Goal: Task Accomplishment & Management: Manage account settings

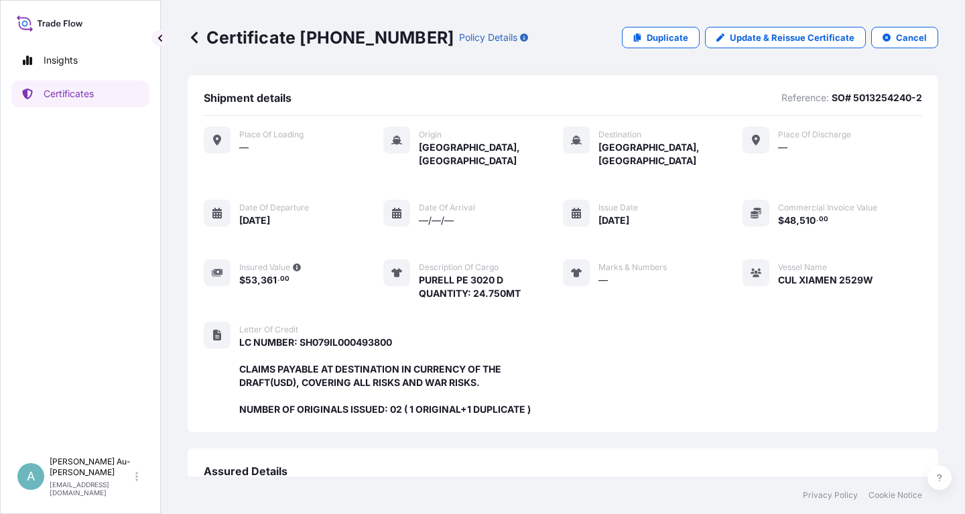
scroll to position [342, 0]
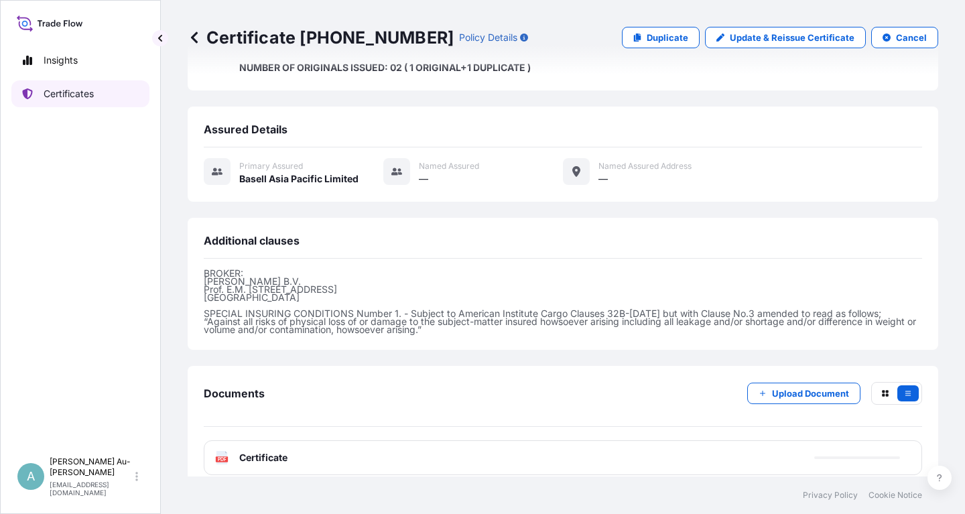
click at [88, 95] on p "Certificates" at bounding box center [69, 93] width 50 height 13
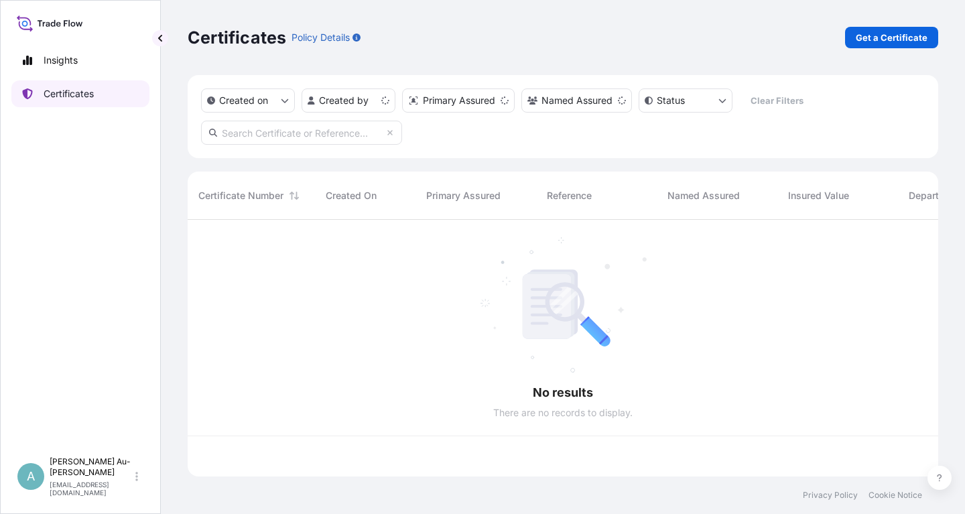
scroll to position [264, 750]
click at [251, 135] on input "text" at bounding box center [301, 133] width 201 height 24
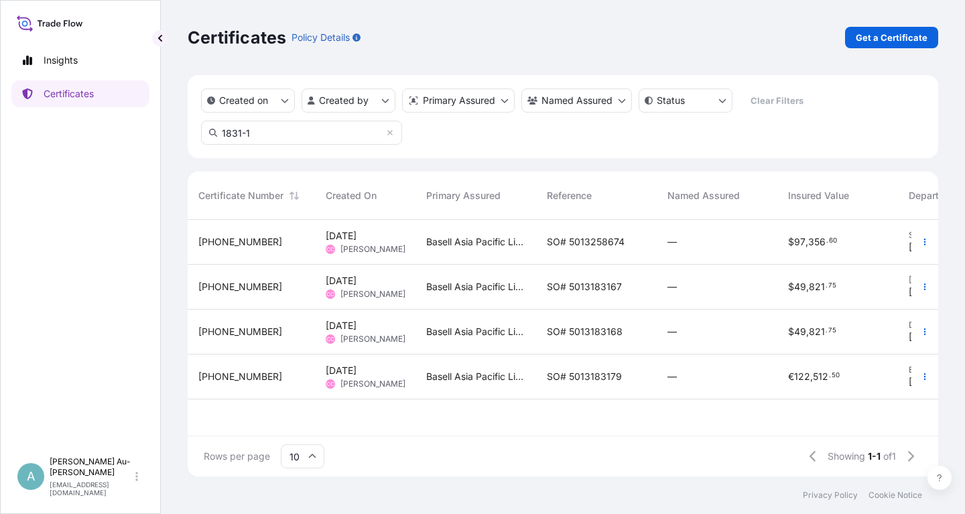
scroll to position [305, 750]
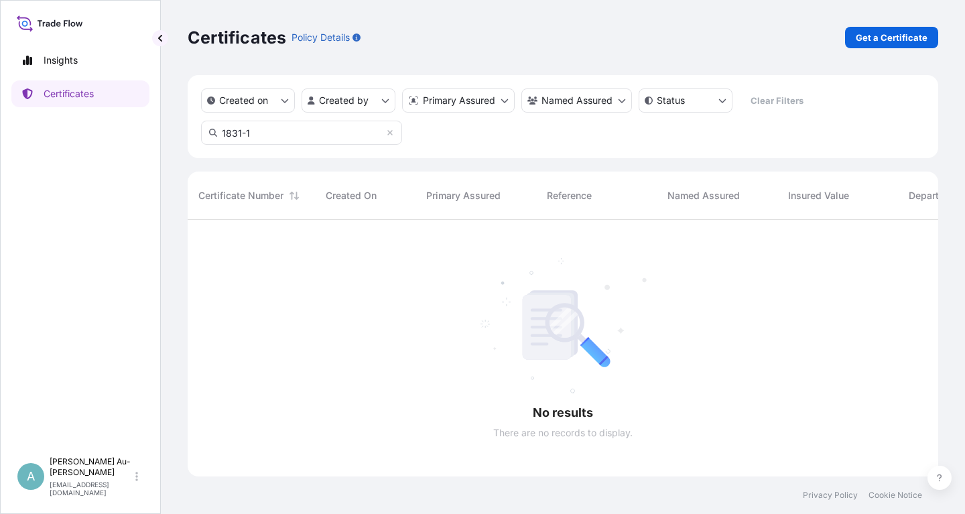
click at [294, 130] on input "1831-1" at bounding box center [301, 133] width 201 height 24
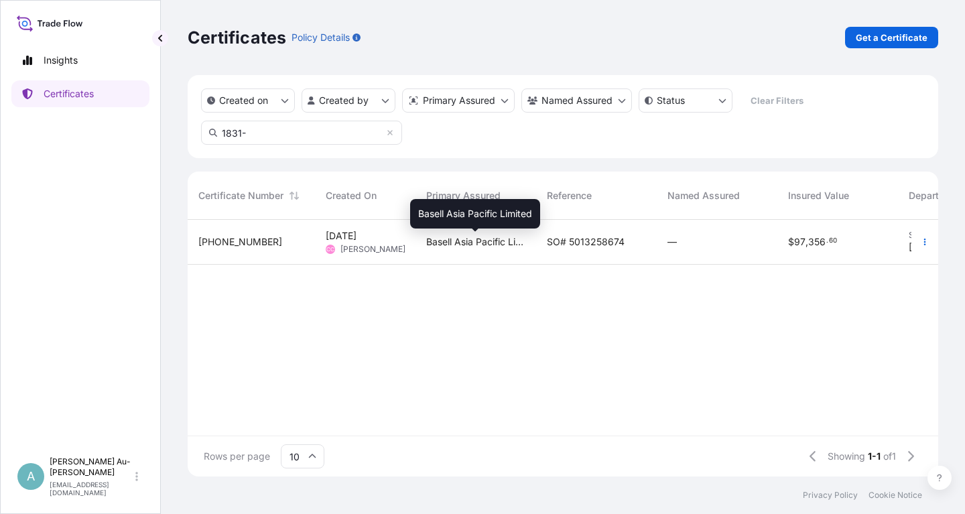
type input "1831-"
click at [516, 244] on span "Basell Asia Pacific Limited" at bounding box center [475, 241] width 99 height 13
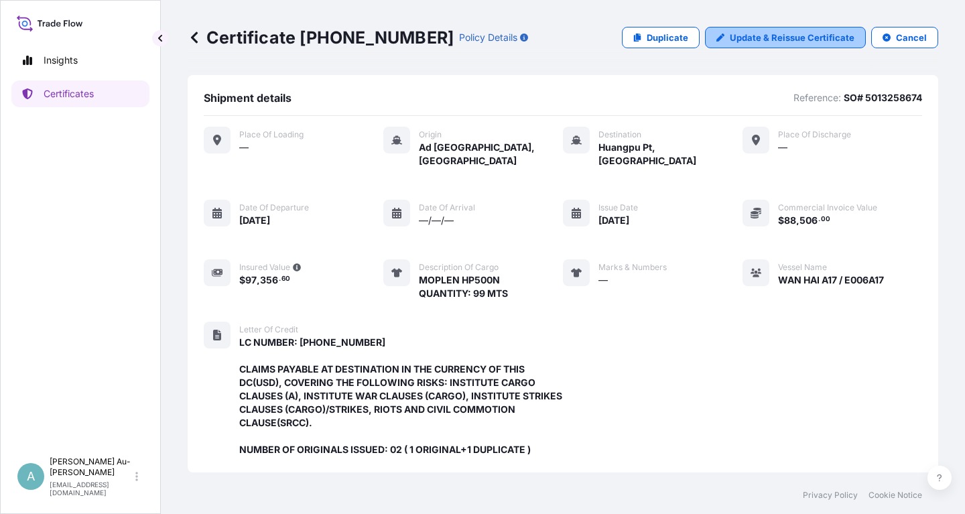
click at [753, 41] on p "Update & Reissue Certificate" at bounding box center [791, 37] width 125 height 13
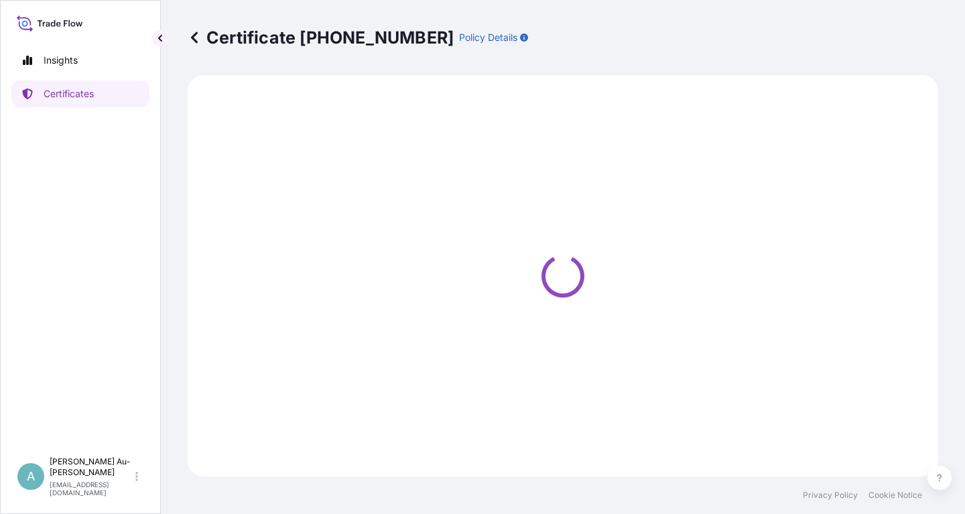
select select "Sea"
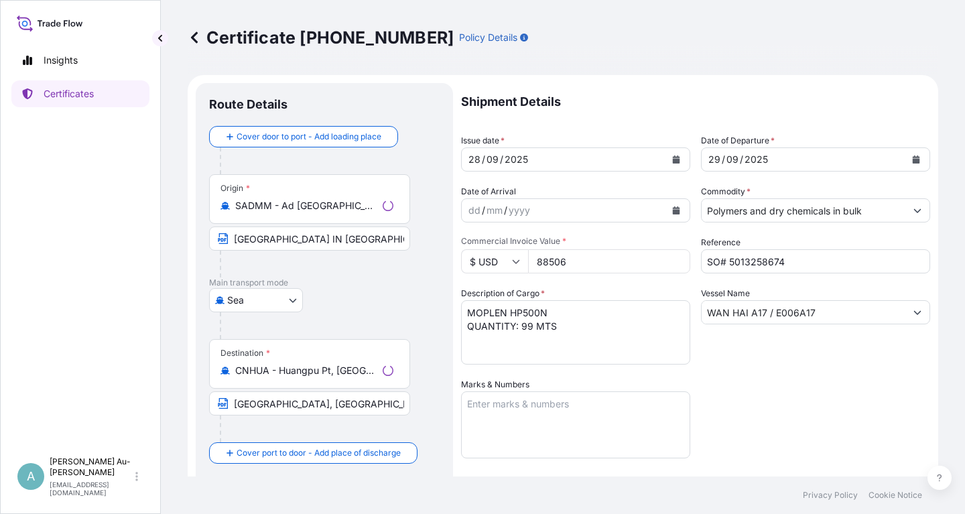
select select "32034"
click at [672, 159] on icon "Calendar" at bounding box center [676, 159] width 8 height 8
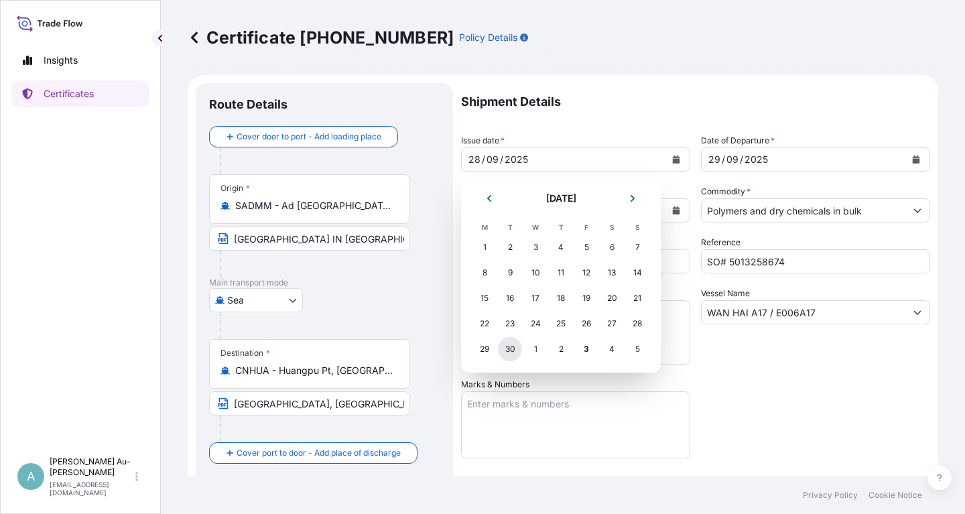
click at [504, 350] on div "30" at bounding box center [510, 349] width 24 height 24
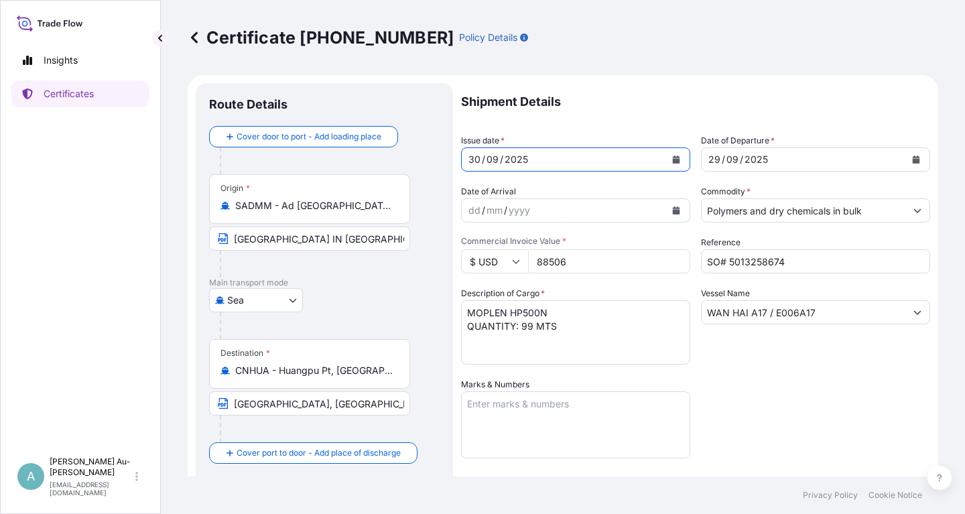
click at [916, 160] on icon "Calendar" at bounding box center [915, 159] width 7 height 8
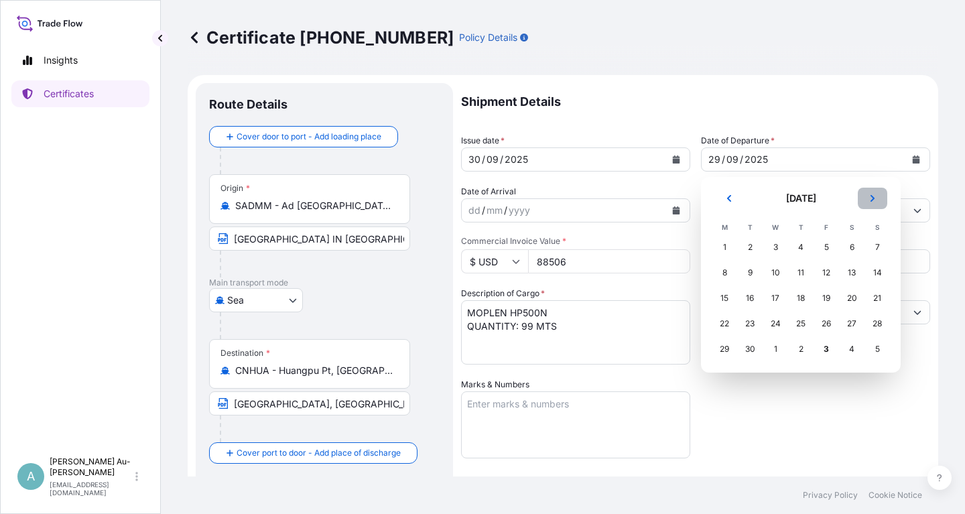
click at [876, 196] on button "Next" at bounding box center [871, 198] width 29 height 21
click at [774, 247] on div "1" at bounding box center [775, 247] width 24 height 24
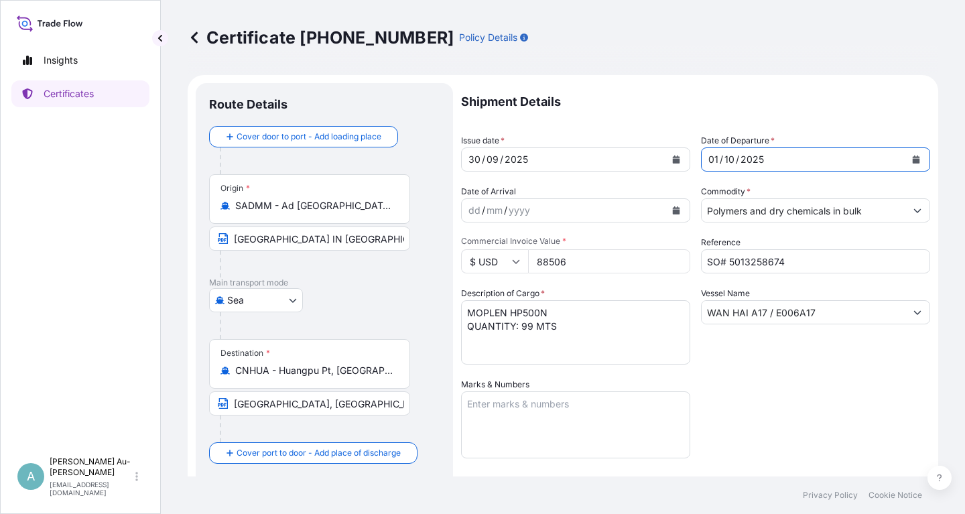
click at [768, 368] on div "Shipment Details Issue date * [DATE] Date of Departure * [DATE] Date of Arrival…" at bounding box center [695, 427] width 469 height 689
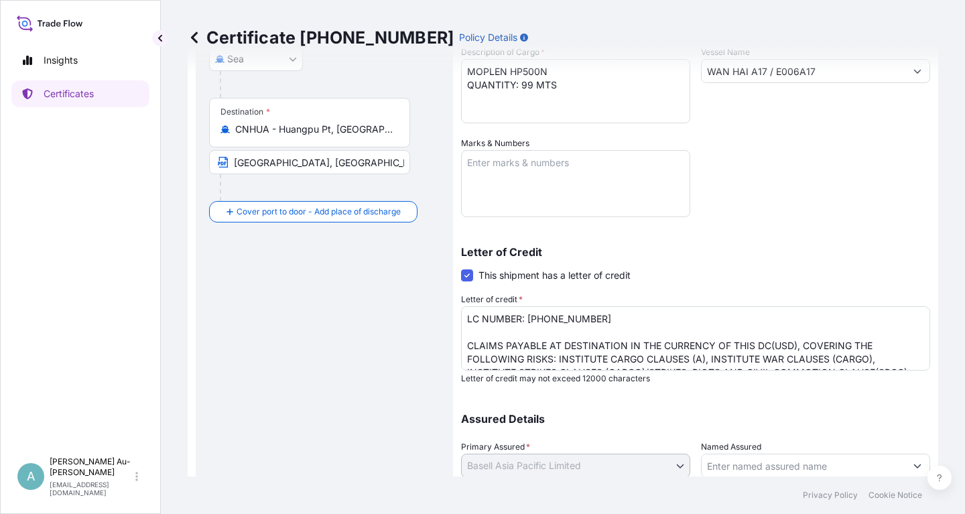
scroll to position [334, 0]
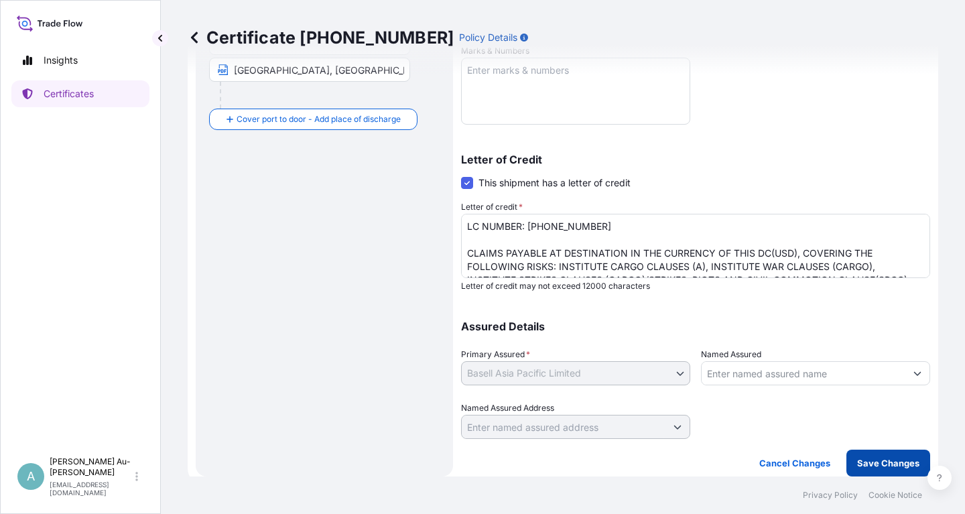
click at [879, 461] on p "Save Changes" at bounding box center [888, 462] width 62 height 13
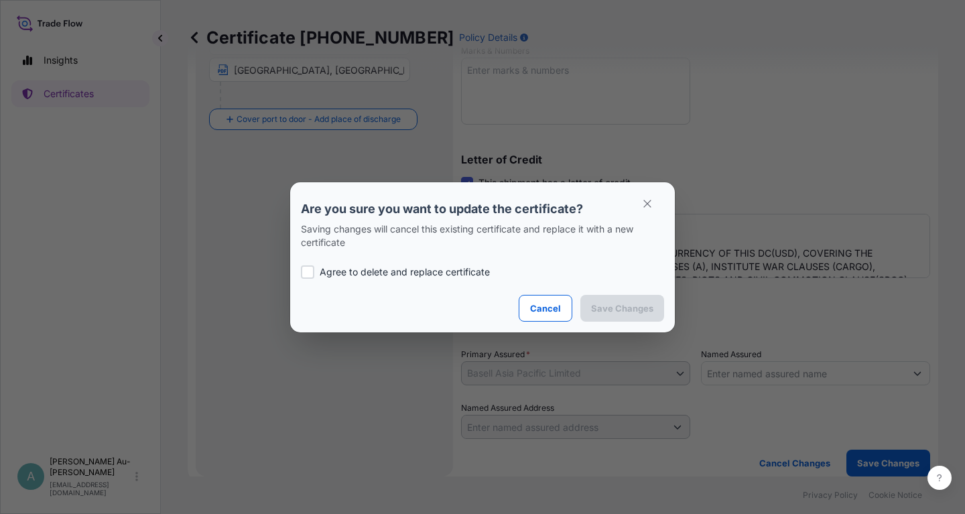
click at [310, 269] on div at bounding box center [307, 271] width 13 height 13
checkbox input "true"
click at [597, 303] on p "Save Changes" at bounding box center [622, 307] width 62 height 13
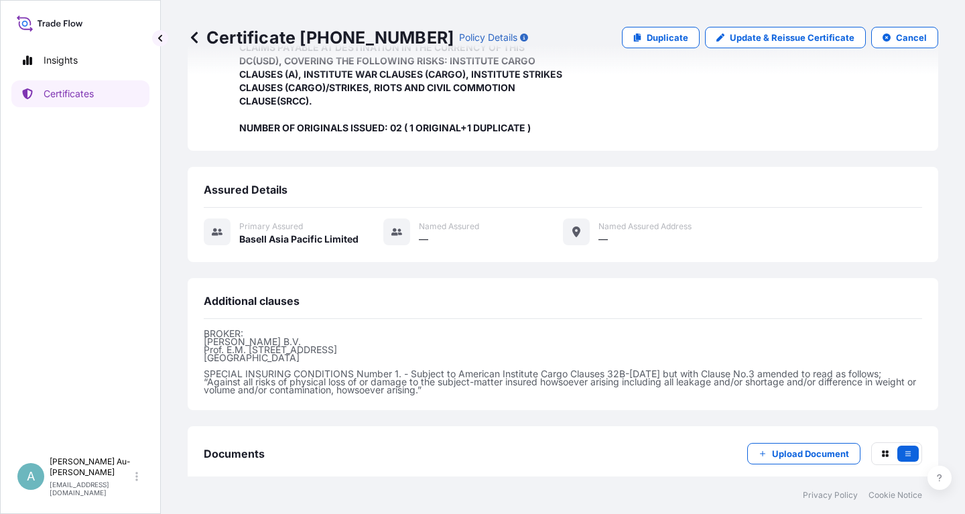
scroll to position [382, 0]
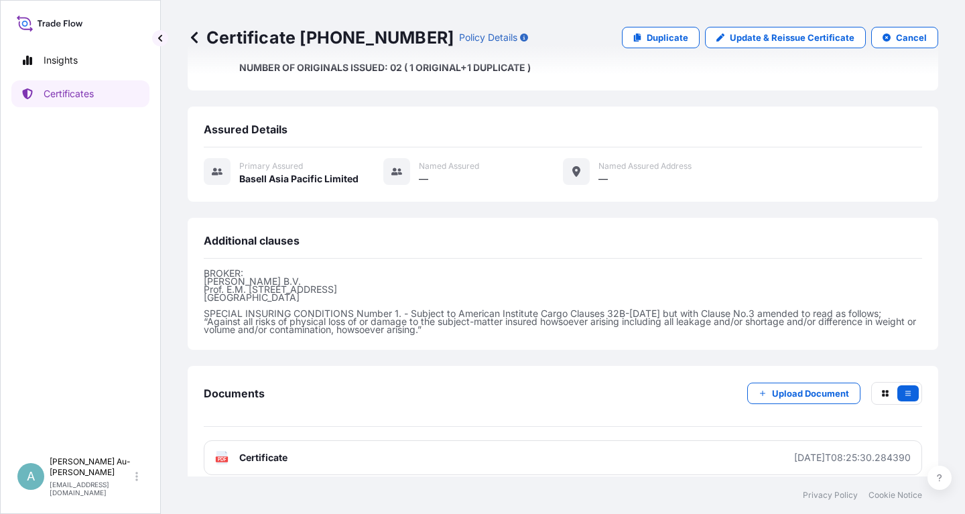
click at [314, 448] on link "PDF Certificate [DATE]T08:25:30.284390" at bounding box center [563, 457] width 718 height 35
click at [78, 92] on p "Certificates" at bounding box center [69, 93] width 50 height 13
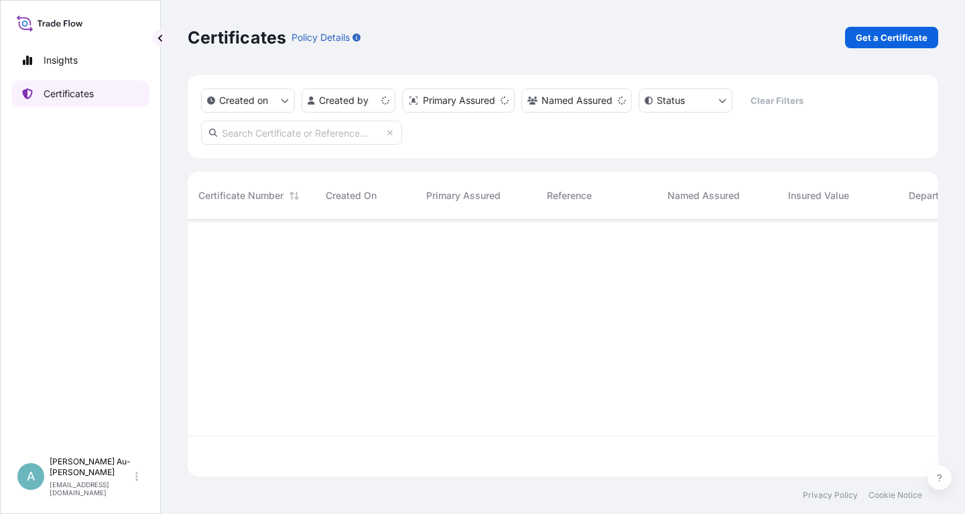
scroll to position [264, 750]
click at [328, 137] on input "text" at bounding box center [301, 133] width 201 height 24
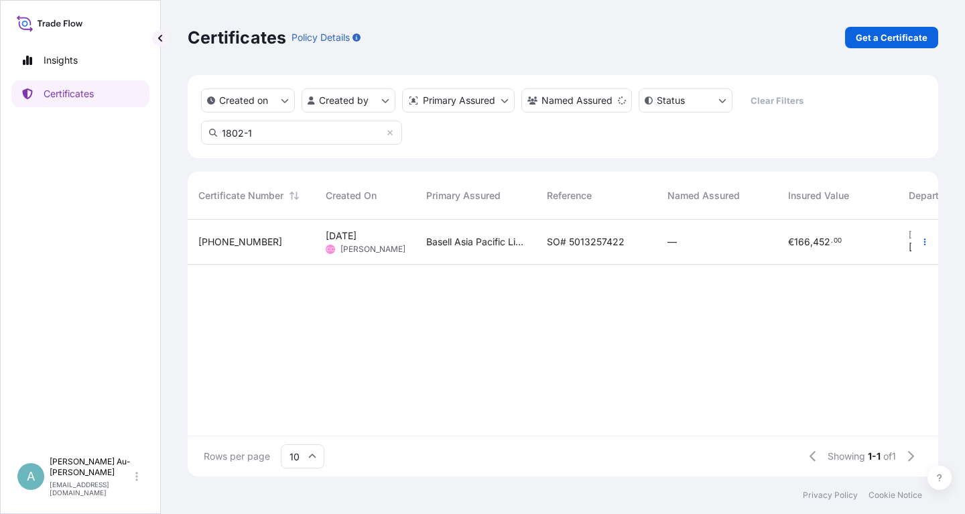
type input "1802-1"
click at [598, 243] on span "SO# 5013257422" at bounding box center [586, 241] width 78 height 13
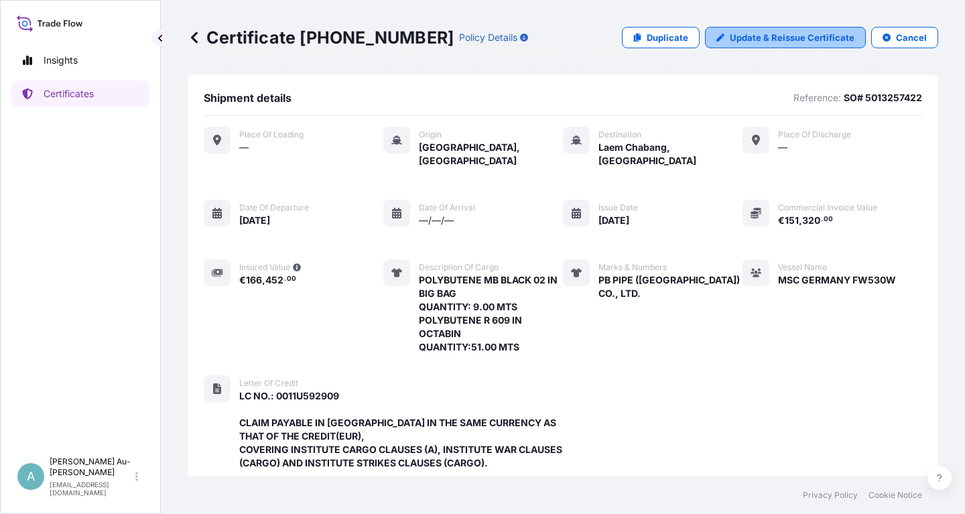
click at [752, 42] on p "Update & Reissue Certificate" at bounding box center [791, 37] width 125 height 13
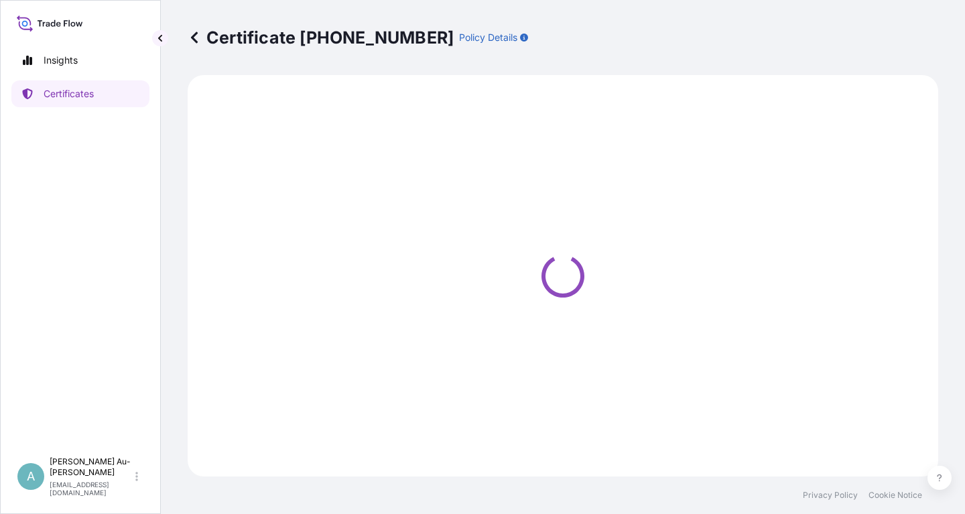
select select "Sea"
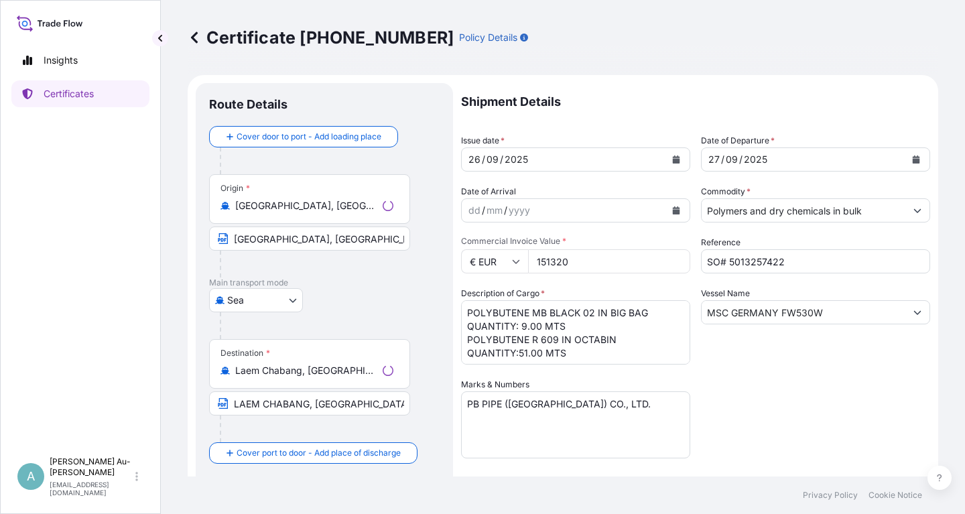
select select "32034"
click at [671, 163] on button "Calendar" at bounding box center [675, 159] width 21 height 21
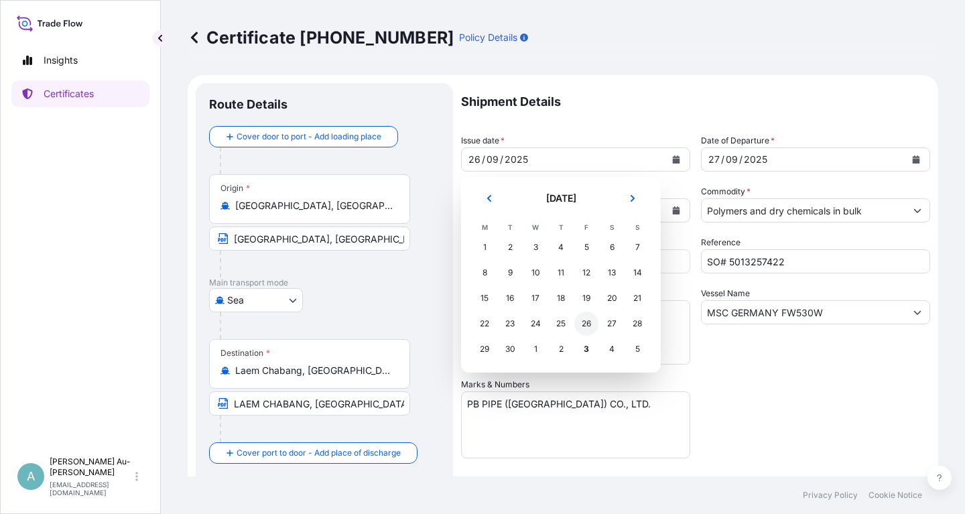
click at [587, 325] on div "26" at bounding box center [586, 323] width 24 height 24
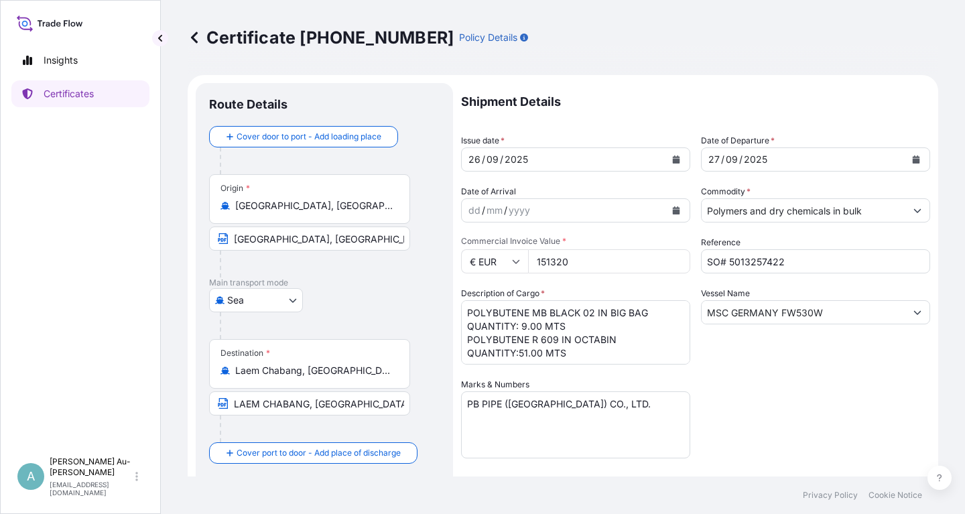
drag, startPoint x: 780, startPoint y: 426, endPoint x: 752, endPoint y: 419, distance: 28.9
click at [776, 425] on div "Shipment Details Issue date * [DATE] Date of Departure * [DATE] Date of Arrival…" at bounding box center [695, 427] width 469 height 689
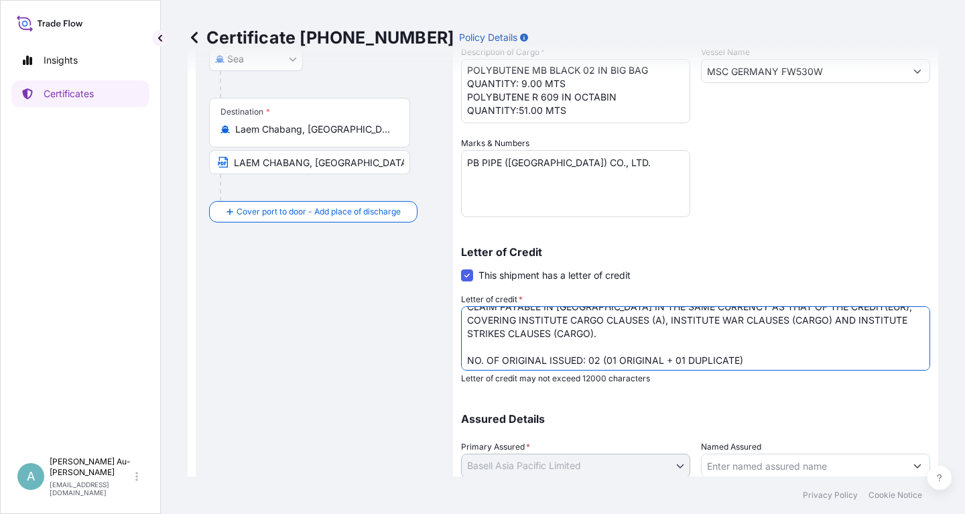
scroll to position [55, 0]
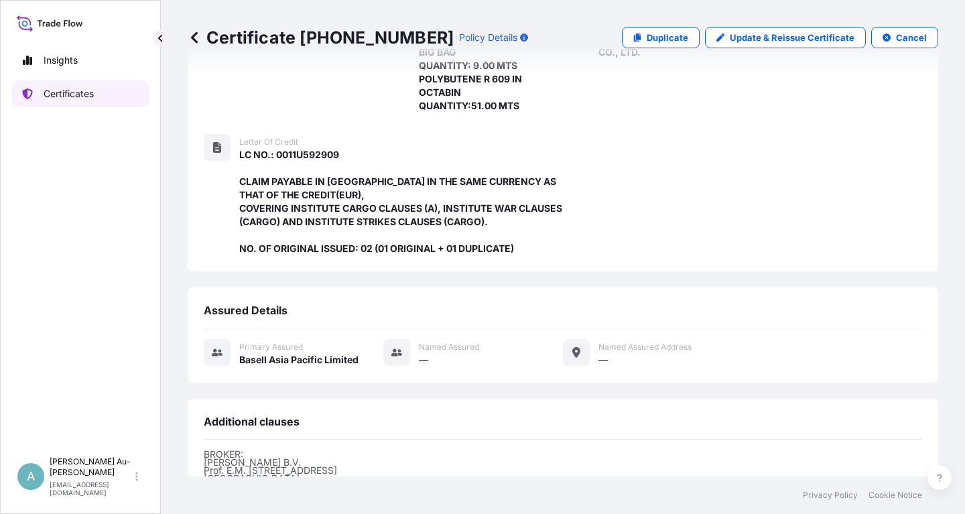
click at [83, 100] on link "Certificates" at bounding box center [80, 93] width 138 height 27
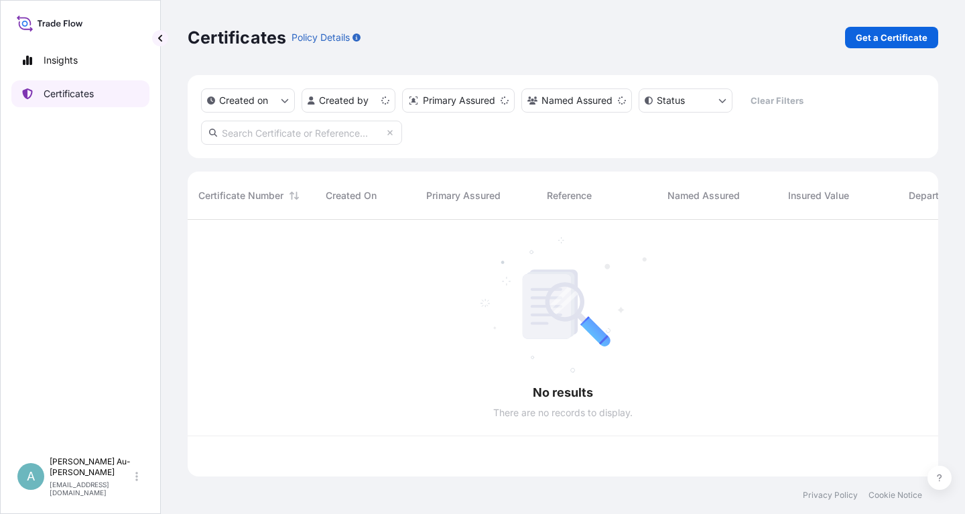
scroll to position [264, 750]
click at [248, 134] on input "text" at bounding box center [301, 133] width 201 height 24
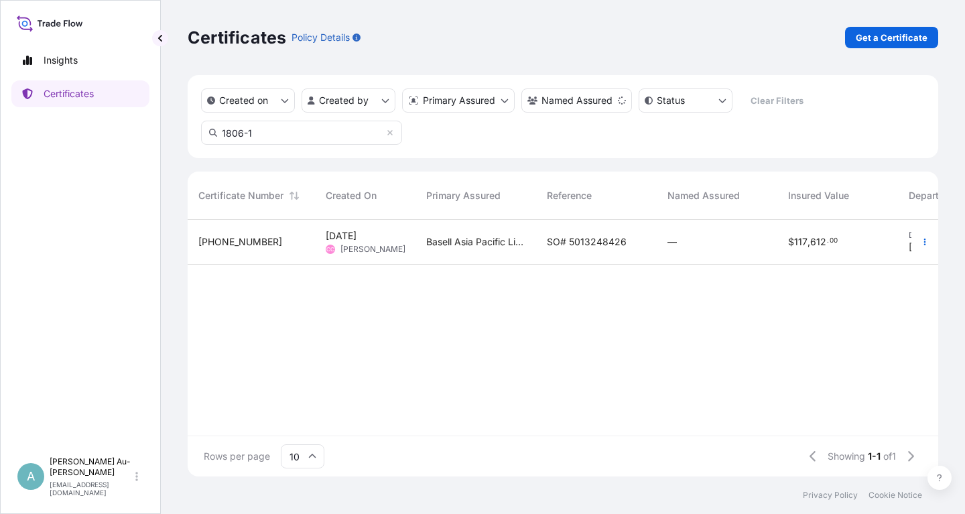
type input "1806-1"
click at [584, 242] on span "SO# 5013248426" at bounding box center [587, 241] width 80 height 13
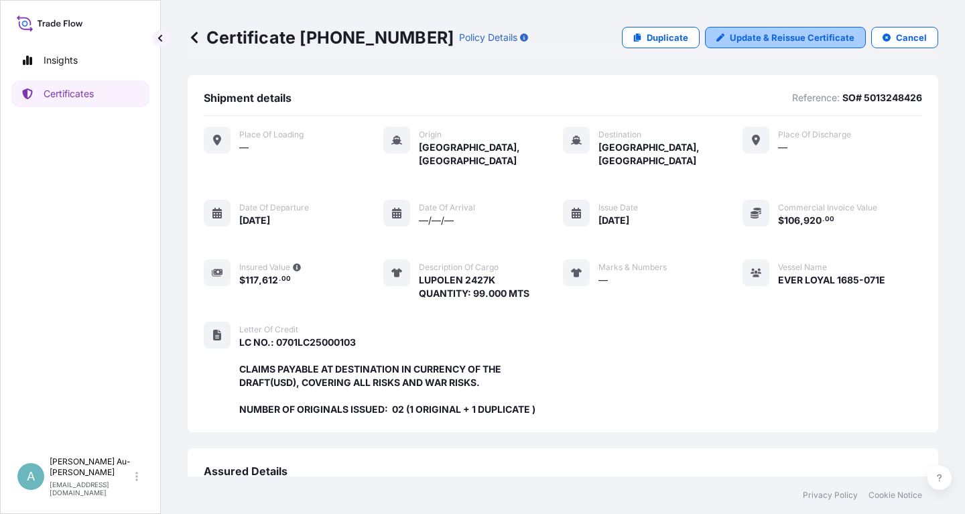
click at [774, 38] on p "Update & Reissue Certificate" at bounding box center [791, 37] width 125 height 13
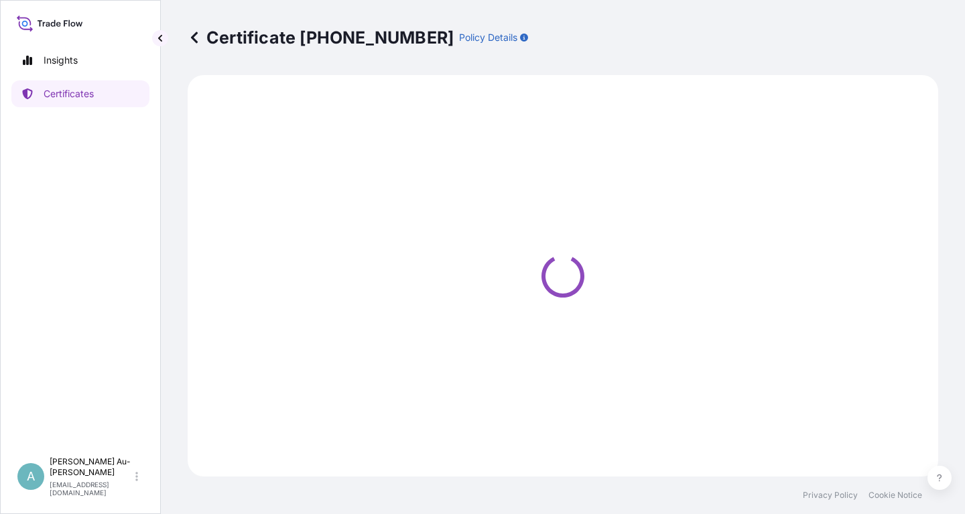
select select "Sea"
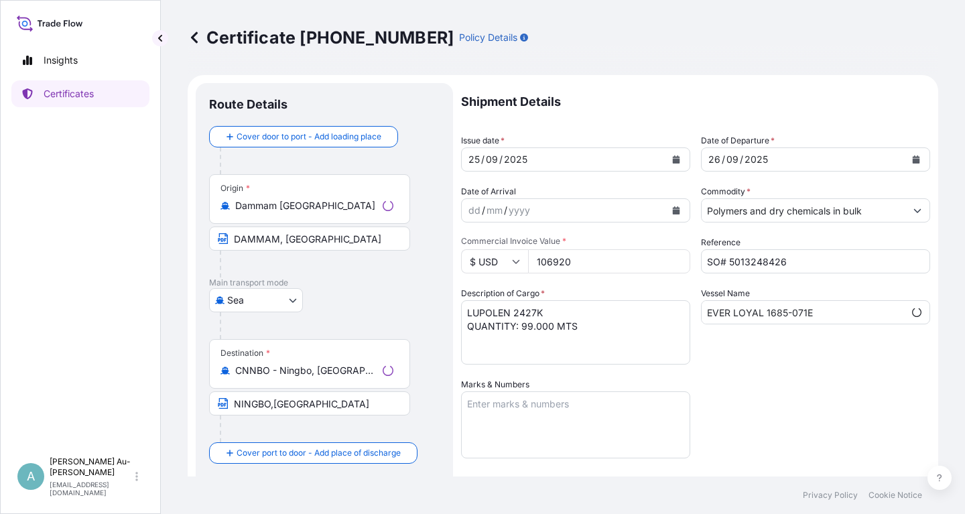
select select "32034"
click at [674, 159] on icon "Calendar" at bounding box center [675, 159] width 7 height 8
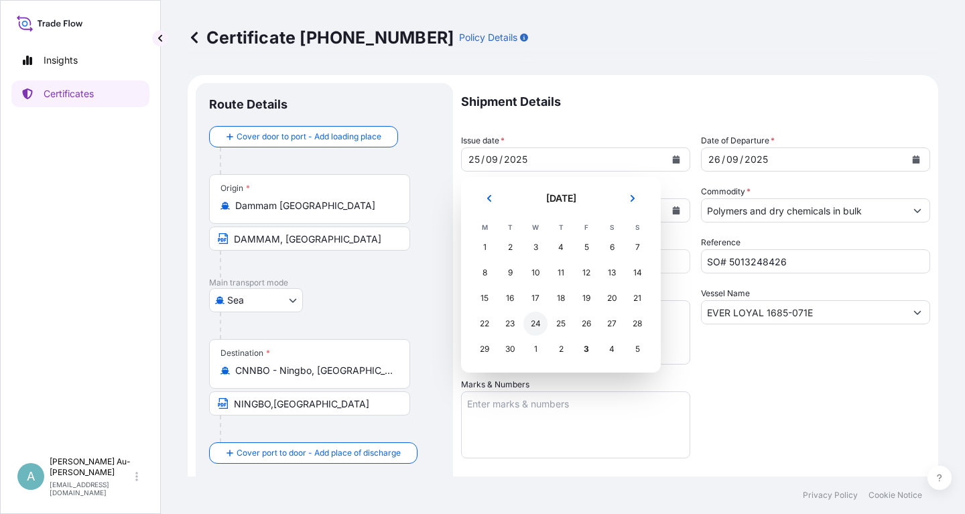
click at [540, 326] on div "24" at bounding box center [535, 323] width 24 height 24
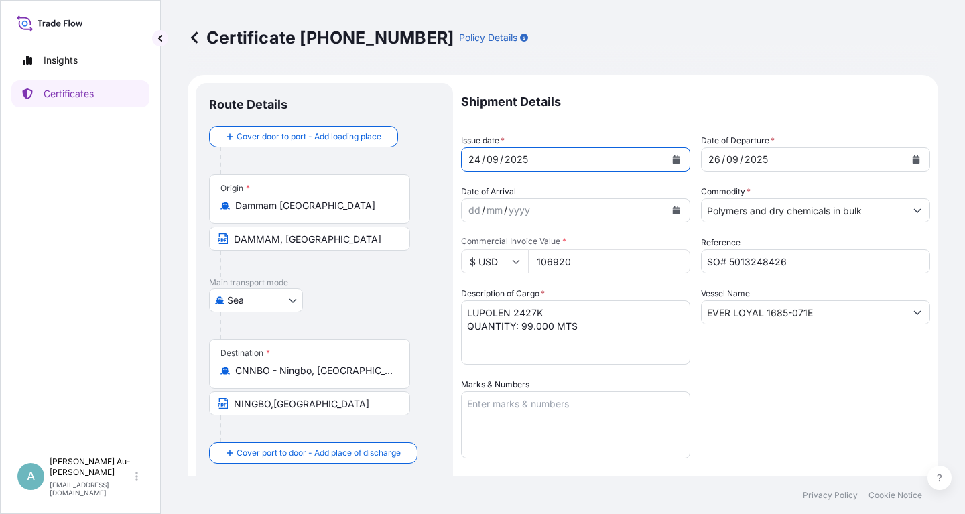
click at [910, 159] on button "Calendar" at bounding box center [915, 159] width 21 height 21
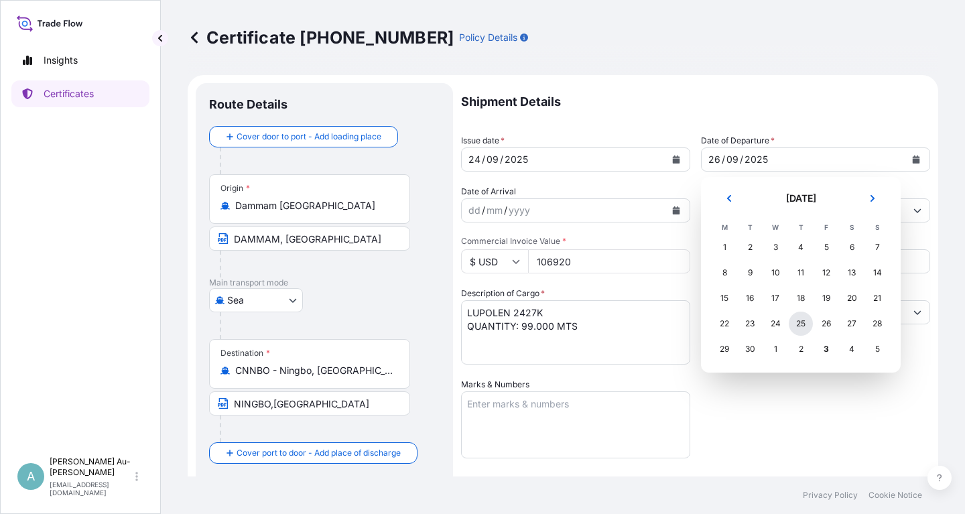
click at [803, 324] on div "25" at bounding box center [800, 323] width 24 height 24
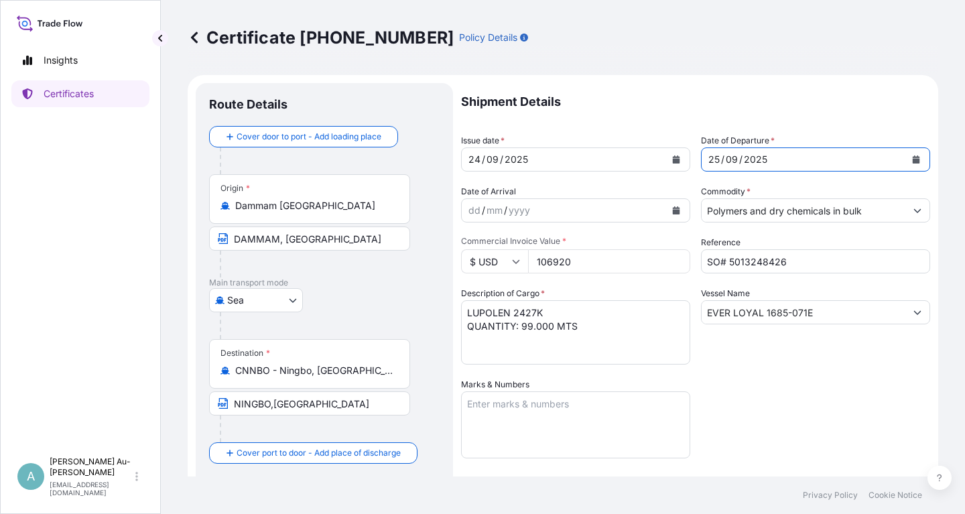
click at [826, 410] on div "Shipment Details Issue date * [DATE] Date of Departure * [DATE] Date of Arrival…" at bounding box center [695, 427] width 469 height 689
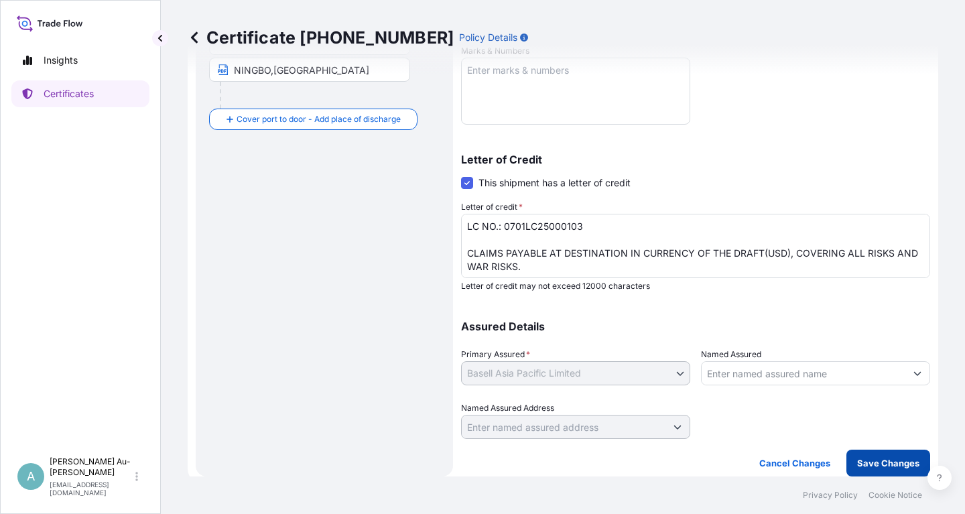
click at [873, 465] on p "Save Changes" at bounding box center [888, 462] width 62 height 13
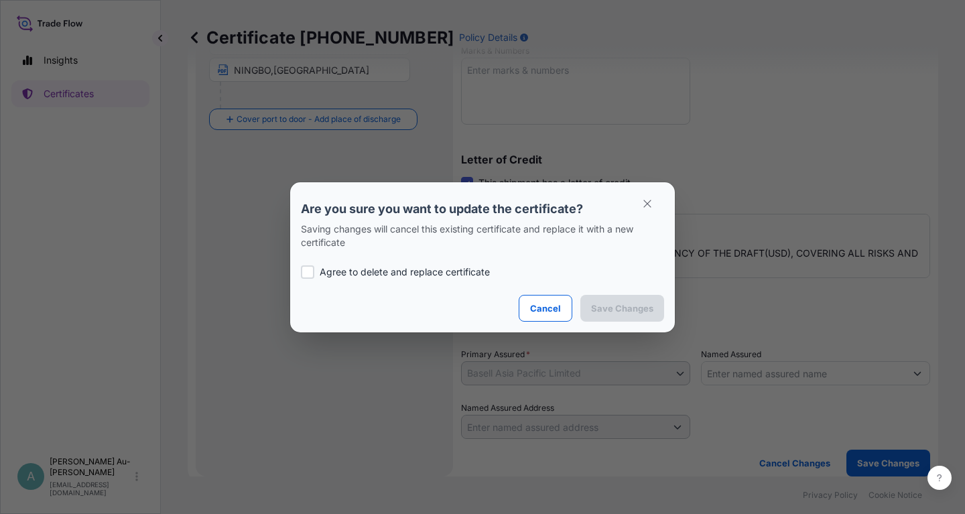
click at [320, 271] on p "Agree to delete and replace certificate" at bounding box center [404, 271] width 170 height 13
checkbox input "true"
click at [608, 309] on p "Save Changes" at bounding box center [622, 307] width 62 height 13
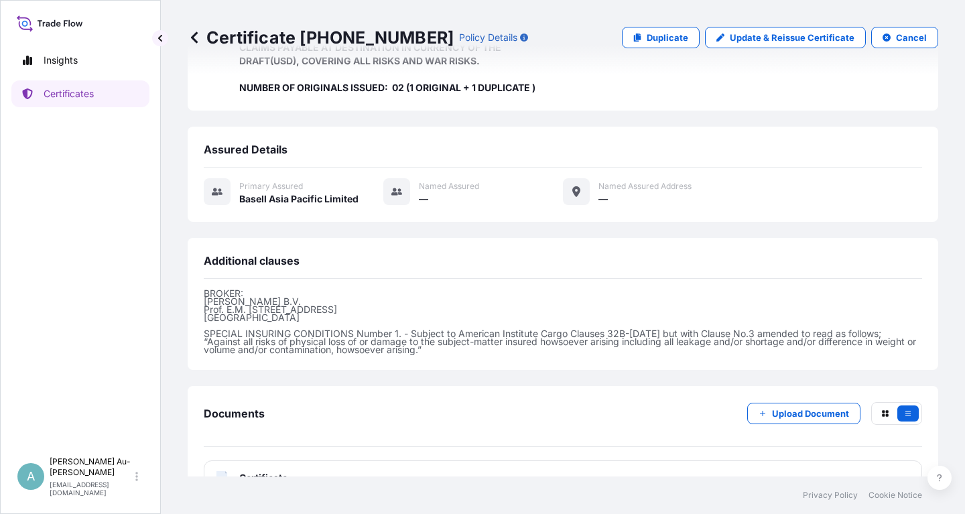
scroll to position [342, 0]
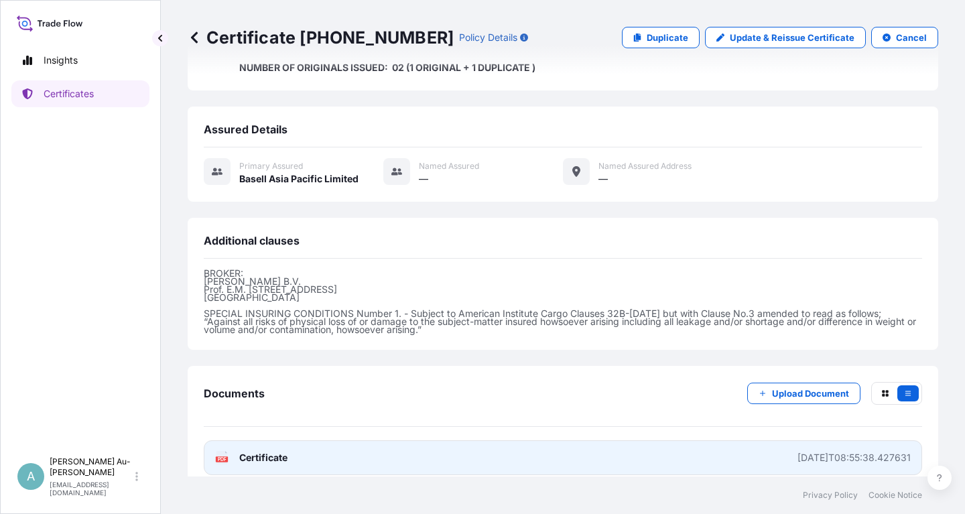
click at [393, 445] on link "PDF Certificate [DATE]T08:55:38.427631" at bounding box center [563, 457] width 718 height 35
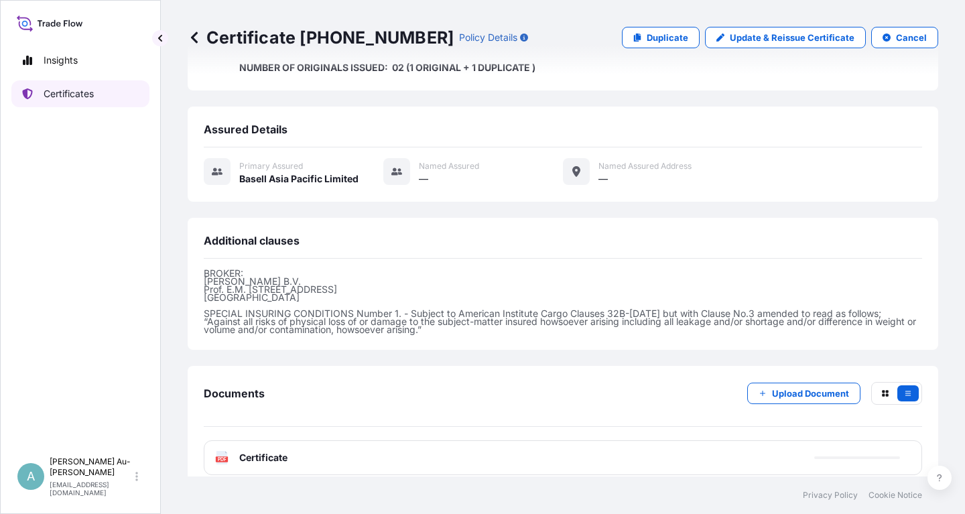
click at [88, 97] on p "Certificates" at bounding box center [69, 93] width 50 height 13
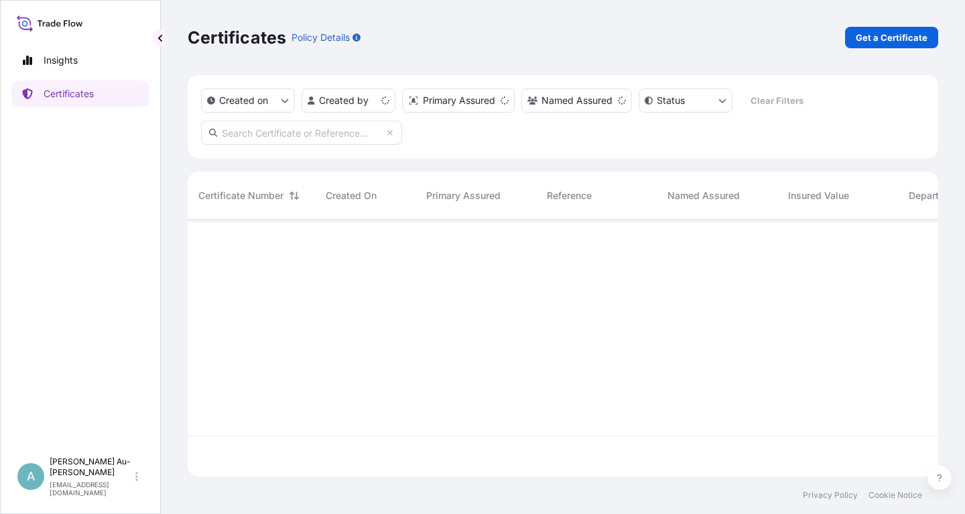
scroll to position [264, 750]
click at [310, 135] on input "text" at bounding box center [301, 133] width 201 height 24
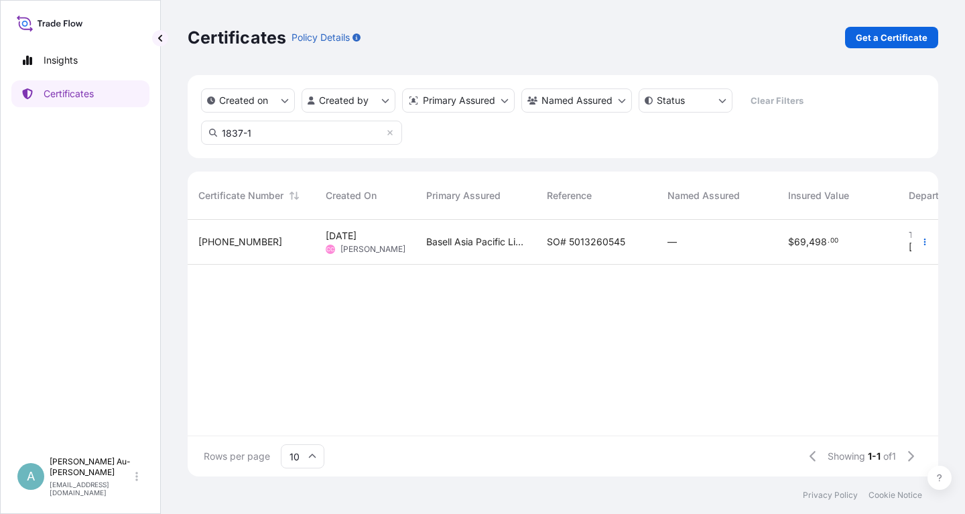
type input "1837-1"
click at [593, 241] on span "SO# 5013260545" at bounding box center [586, 241] width 78 height 13
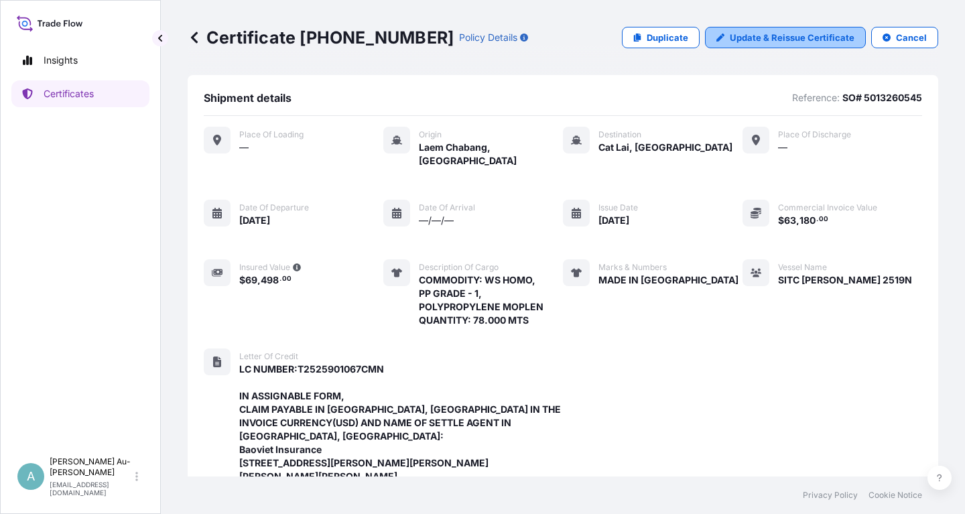
click at [766, 42] on p "Update & Reissue Certificate" at bounding box center [791, 37] width 125 height 13
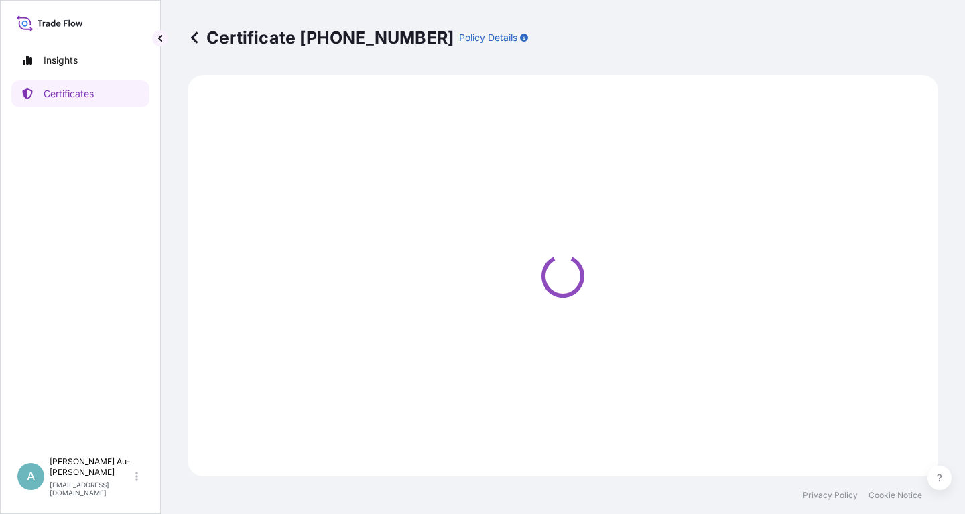
select select "Sea"
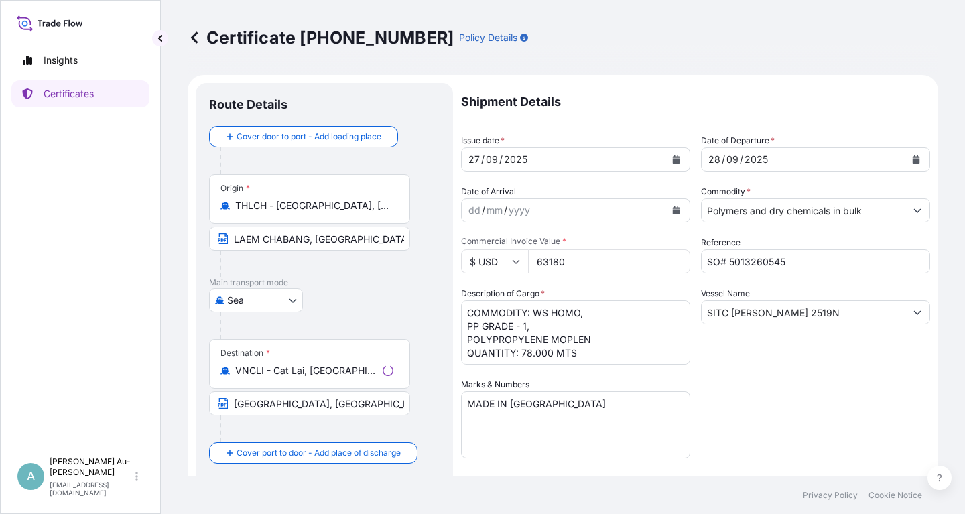
select select "32034"
click at [678, 163] on button "Calendar" at bounding box center [675, 159] width 21 height 21
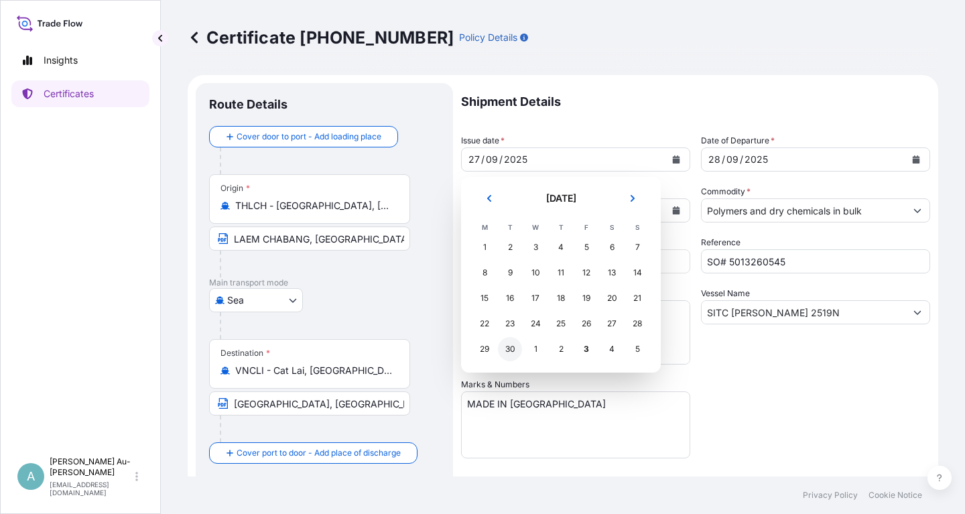
click at [510, 350] on div "30" at bounding box center [510, 349] width 24 height 24
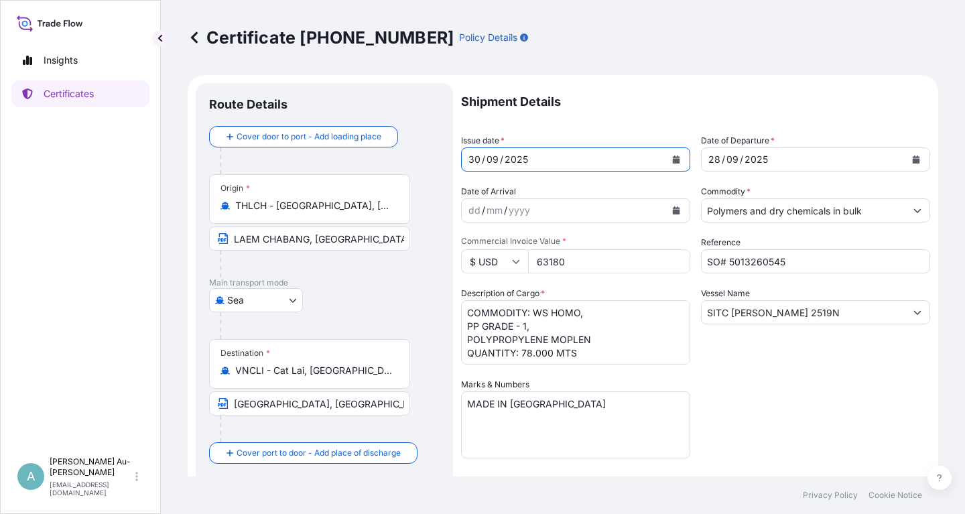
click at [913, 159] on icon "Calendar" at bounding box center [915, 159] width 7 height 8
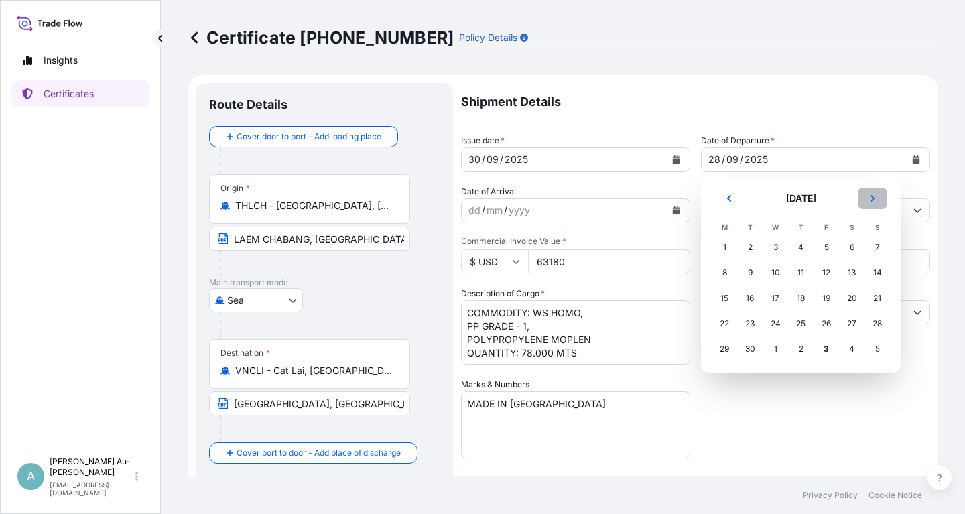
click at [873, 202] on icon "Next" at bounding box center [872, 198] width 8 height 8
click at [776, 247] on div "1" at bounding box center [775, 247] width 24 height 24
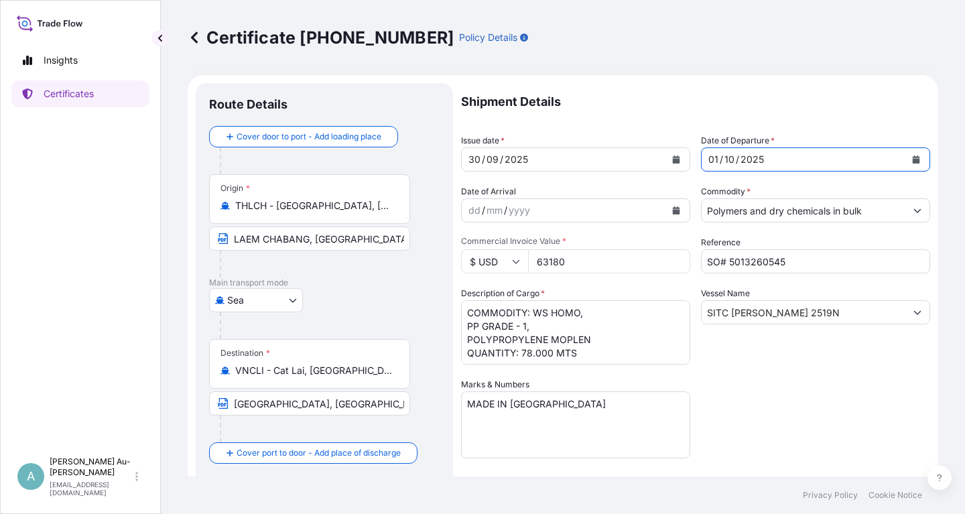
click at [777, 382] on div "Shipment Details Issue date * [DATE] Date of Departure * [DATE] Date of Arrival…" at bounding box center [695, 427] width 469 height 689
drag, startPoint x: 532, startPoint y: 314, endPoint x: 591, endPoint y: 340, distance: 63.9
click at [591, 340] on textarea "COMMODITY: WS HOMO, PP GRADE - 1, POLYPROPYLENE MOPLEN QUANTITY: 78.000 MTS" at bounding box center [575, 332] width 229 height 64
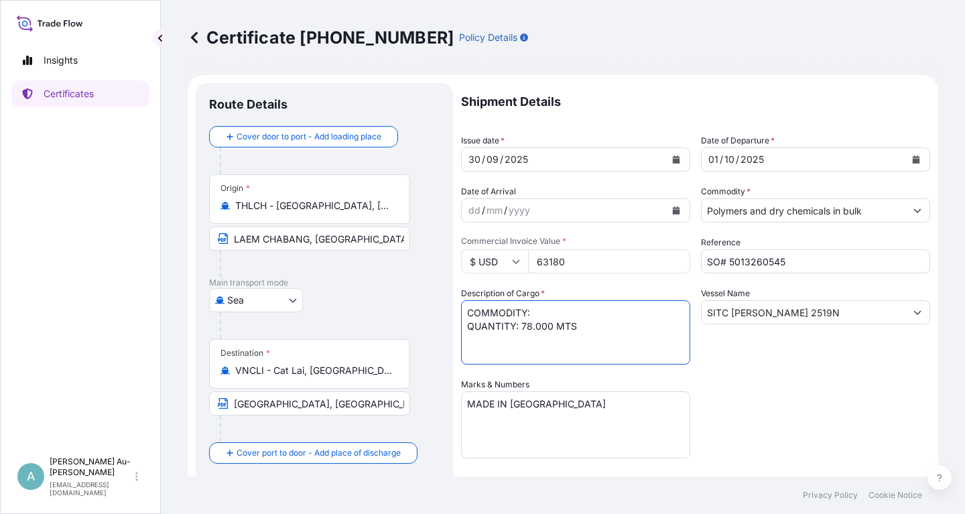
paste textarea "MOPLEN [PERSON_NAME] G1 RACO POLYPROPYLENE"
click at [622, 315] on textarea "COMMODITY: WS HOMO, PP GRADE - 1, POLYPROPYLENE MOPLEN QUANTITY: 78.000 MTS" at bounding box center [575, 332] width 229 height 64
type textarea "COMMODITY: MOPLEN [PERSON_NAME] G1 RACO POLYPROPYLENE QUANTITY: 78.000 MTS"
click at [774, 380] on div "Shipment Details Issue date * [DATE] Date of Departure * [DATE] Date of Arrival…" at bounding box center [695, 427] width 469 height 689
click at [774, 399] on div "Shipment Details Issue date * [DATE] Date of Departure * [DATE] Date of Arrival…" at bounding box center [695, 427] width 469 height 689
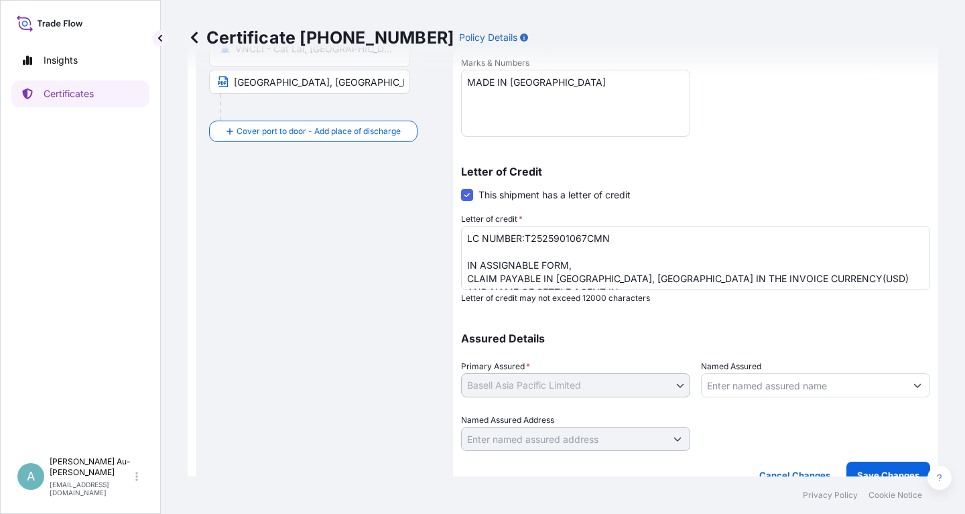
scroll to position [334, 0]
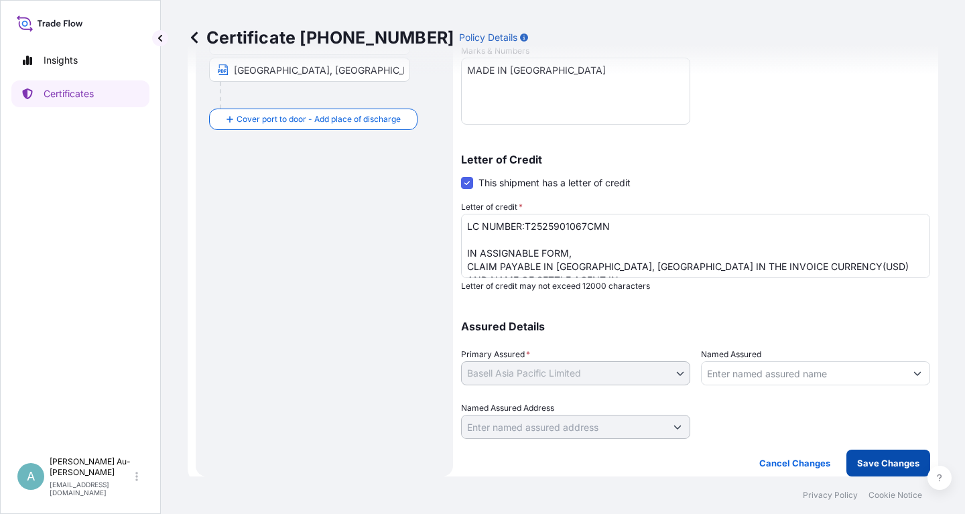
click at [892, 462] on p "Save Changes" at bounding box center [888, 462] width 62 height 13
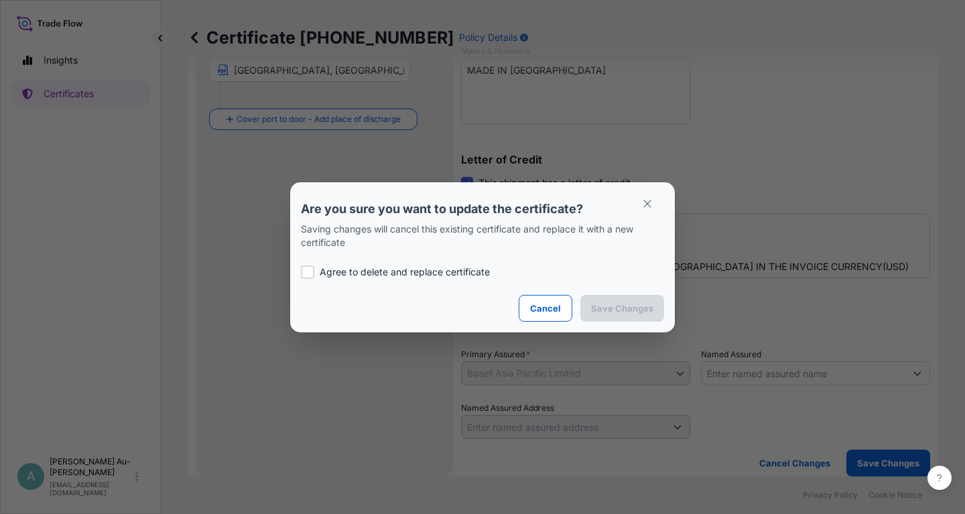
click at [433, 271] on p "Agree to delete and replace certificate" at bounding box center [404, 271] width 170 height 13
checkbox input "true"
click at [649, 311] on p "Save Changes" at bounding box center [622, 307] width 62 height 13
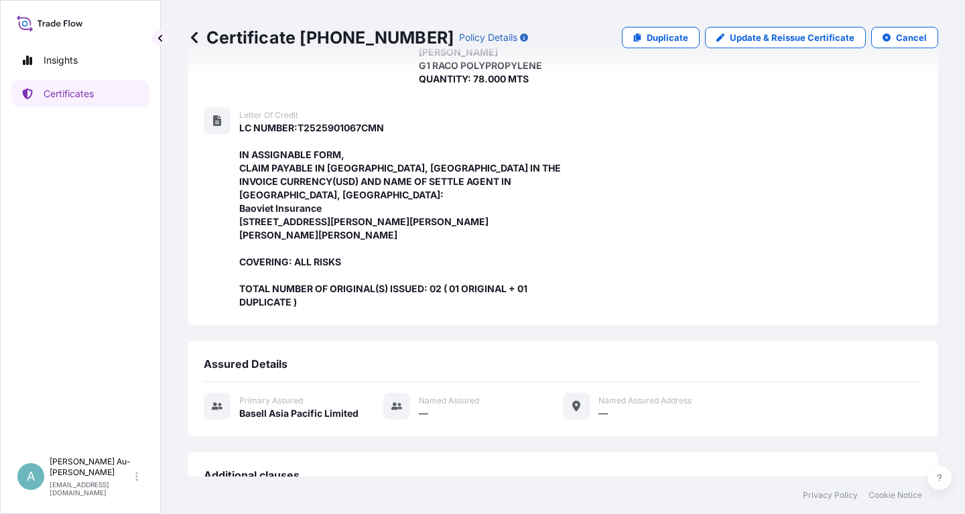
scroll to position [476, 0]
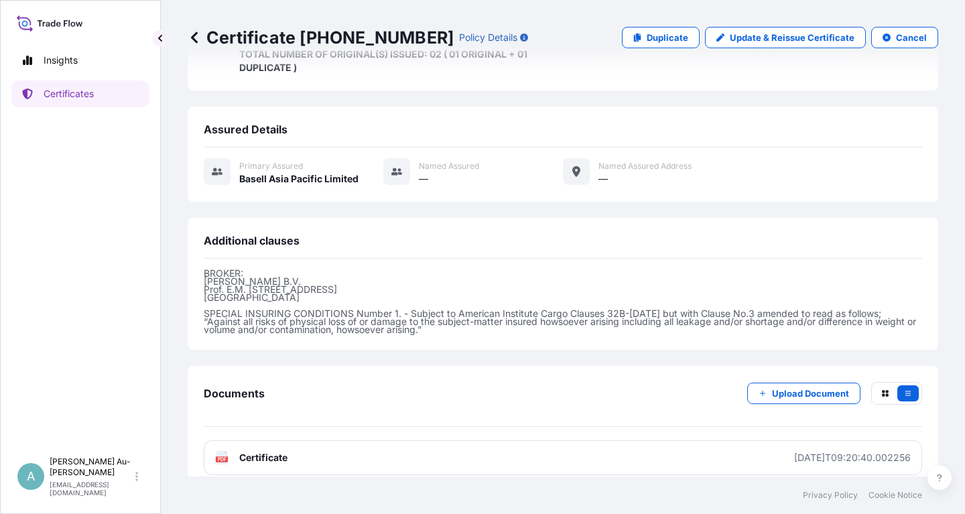
click at [340, 446] on link "PDF Certificate [DATE]T09:20:40.002256" at bounding box center [563, 457] width 718 height 35
